Goal: Find contact information: Find contact information

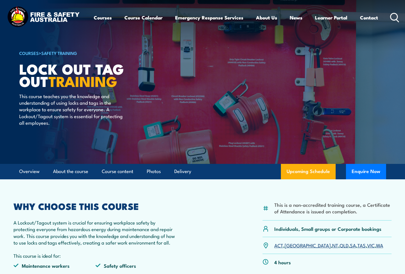
click at [134, 247] on div "WHY CHOOSE THIS COURSE A Lockout/Tagout system is crucial for ensuring workplac…" at bounding box center [95, 255] width 164 height 107
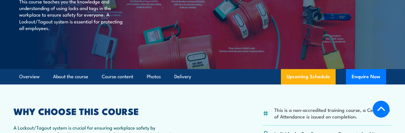
scroll to position [172, 0]
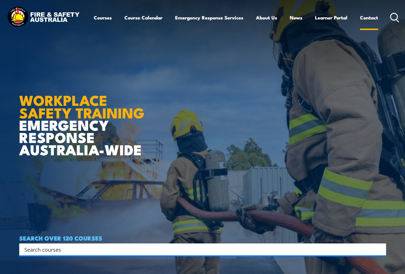
click at [363, 19] on link "Contact" at bounding box center [369, 17] width 18 height 15
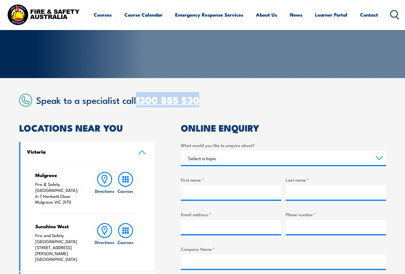
drag, startPoint x: 218, startPoint y: 101, endPoint x: 138, endPoint y: 100, distance: 80.2
click at [138, 100] on h2 "Speak to a specialist call [PHONE_NUMBER]" at bounding box center [211, 100] width 350 height 10
copy link "1300 885 530"
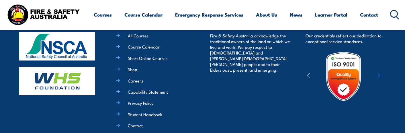
scroll to position [584, 0]
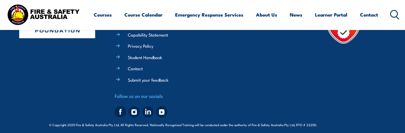
click at [78, 122] on span "© Copyright 2025 Fire & Safety Australia Pty Ltd, All Rights Reserved. National…" at bounding box center [202, 124] width 307 height 5
drag, startPoint x: 78, startPoint y: 122, endPoint x: 99, endPoint y: 122, distance: 20.3
click at [99, 122] on span "© Copyright 2025 Fire & Safety Australia Pty Ltd, All Rights Reserved. National…" at bounding box center [202, 124] width 307 height 5
copy span "Fire & Safety [GEOGRAPHIC_DATA]"
click at [47, 101] on div "OUR PARTNERS" at bounding box center [59, 40] width 80 height 160
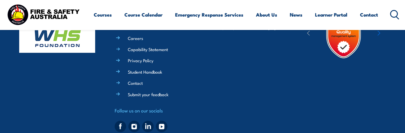
scroll to position [556, 0]
